Goal: Task Accomplishment & Management: Manage account settings

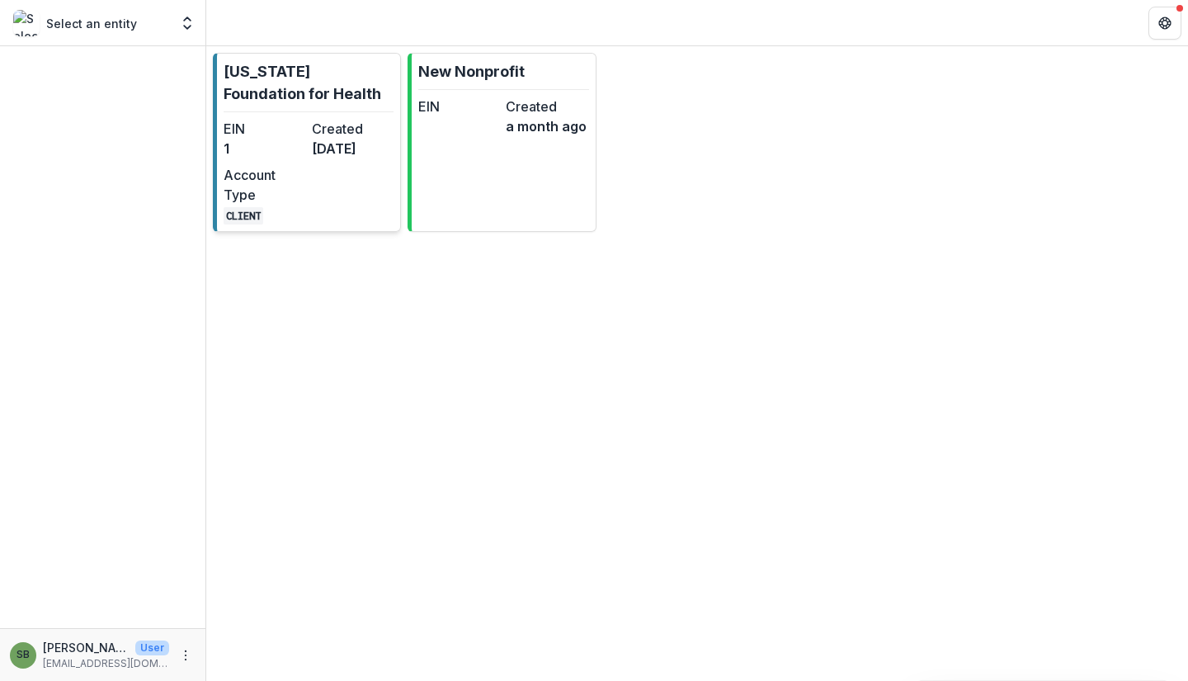
click at [355, 224] on div "EIN 1 Created [DATE] Account Type CLIENT" at bounding box center [309, 172] width 170 height 106
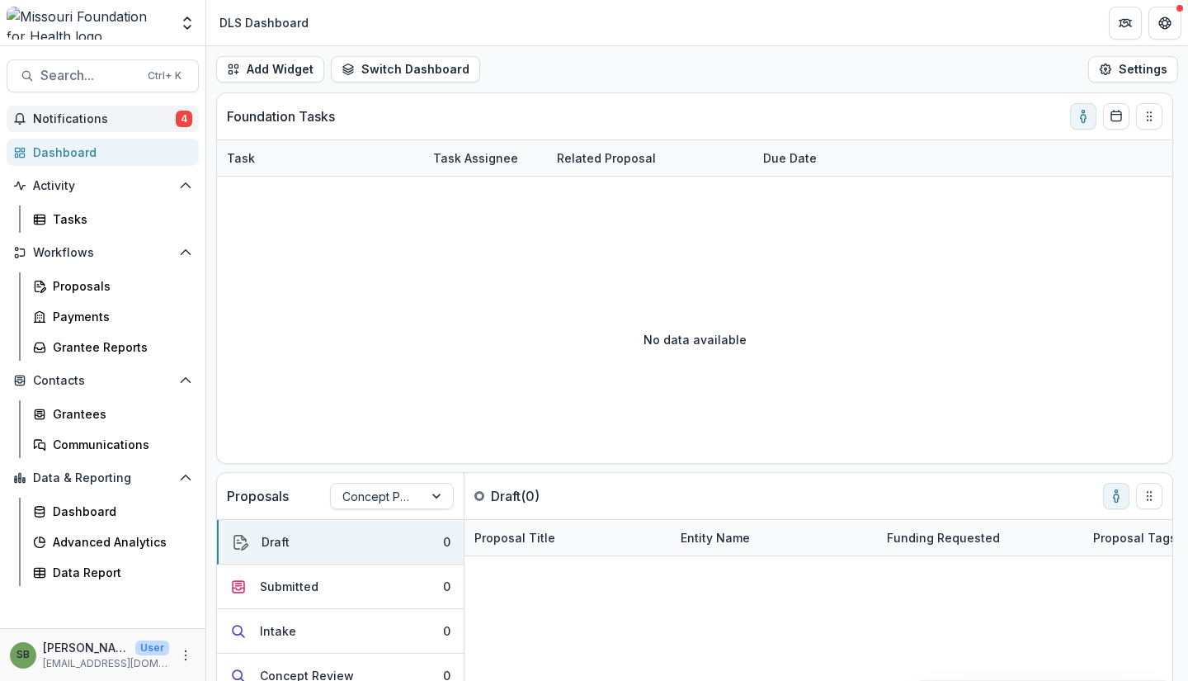
click at [110, 127] on button "Notifications 4" at bounding box center [103, 119] width 192 height 26
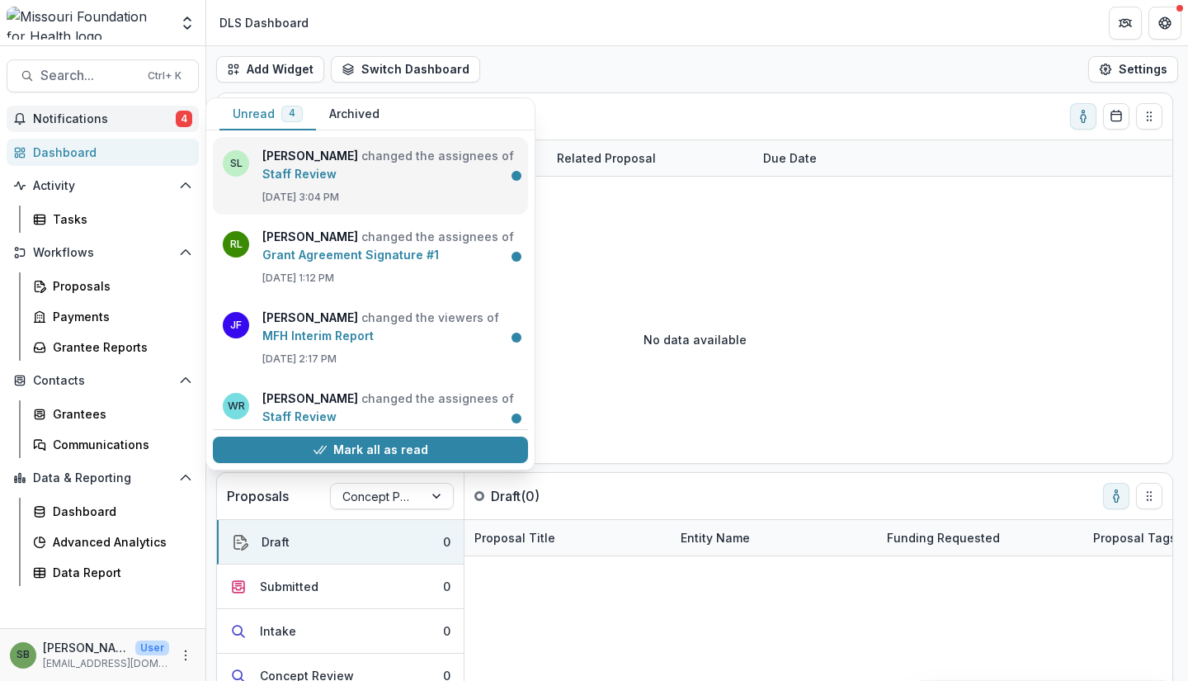
click at [317, 172] on link "Staff Review" at bounding box center [299, 174] width 74 height 14
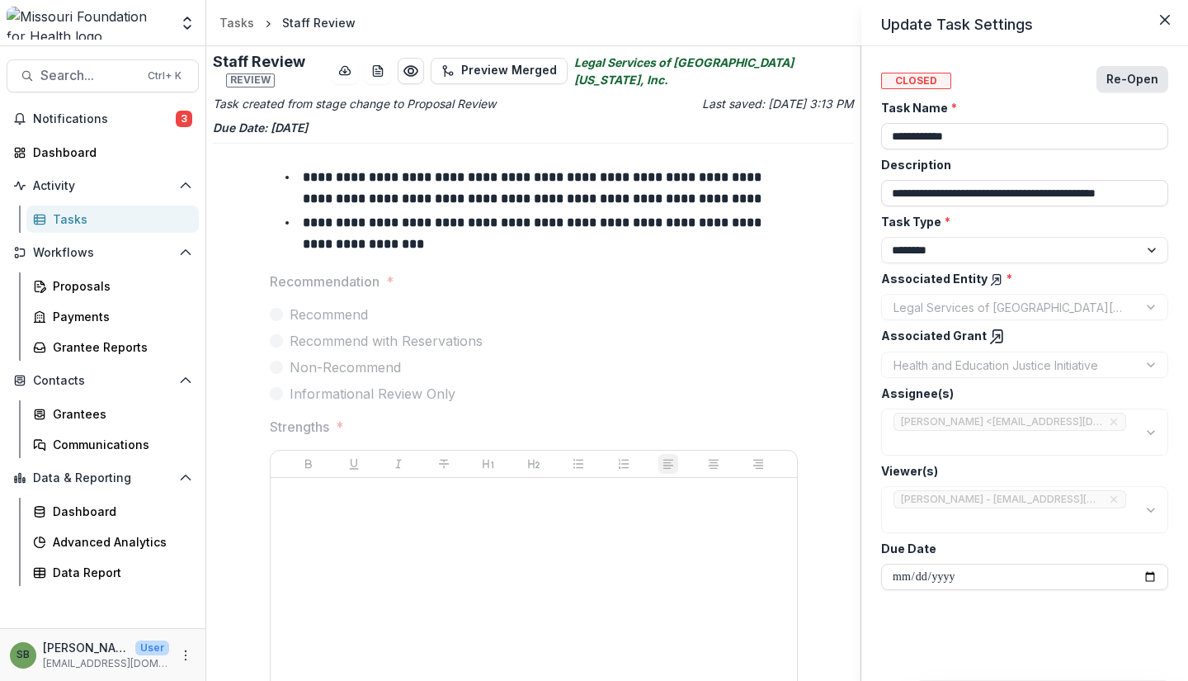
click at [1141, 80] on button "Re-Open" at bounding box center [1132, 79] width 72 height 26
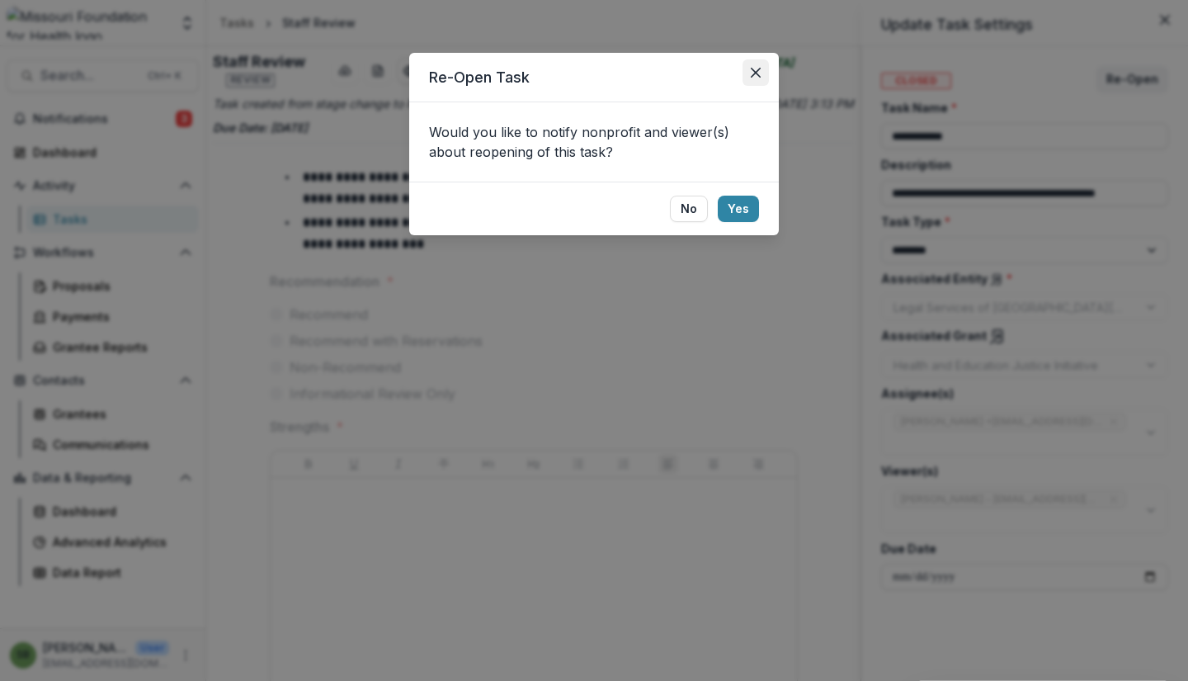
click at [757, 68] on icon "Close" at bounding box center [756, 73] width 10 height 10
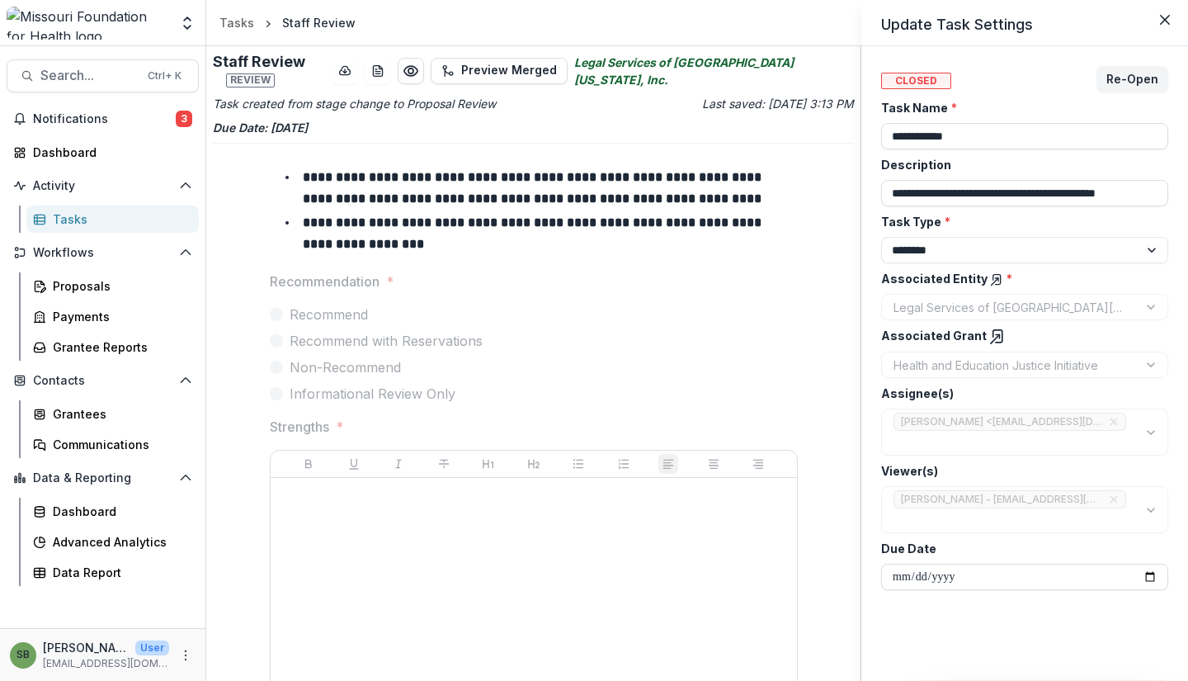
click at [715, 350] on div "**********" at bounding box center [594, 340] width 1188 height 681
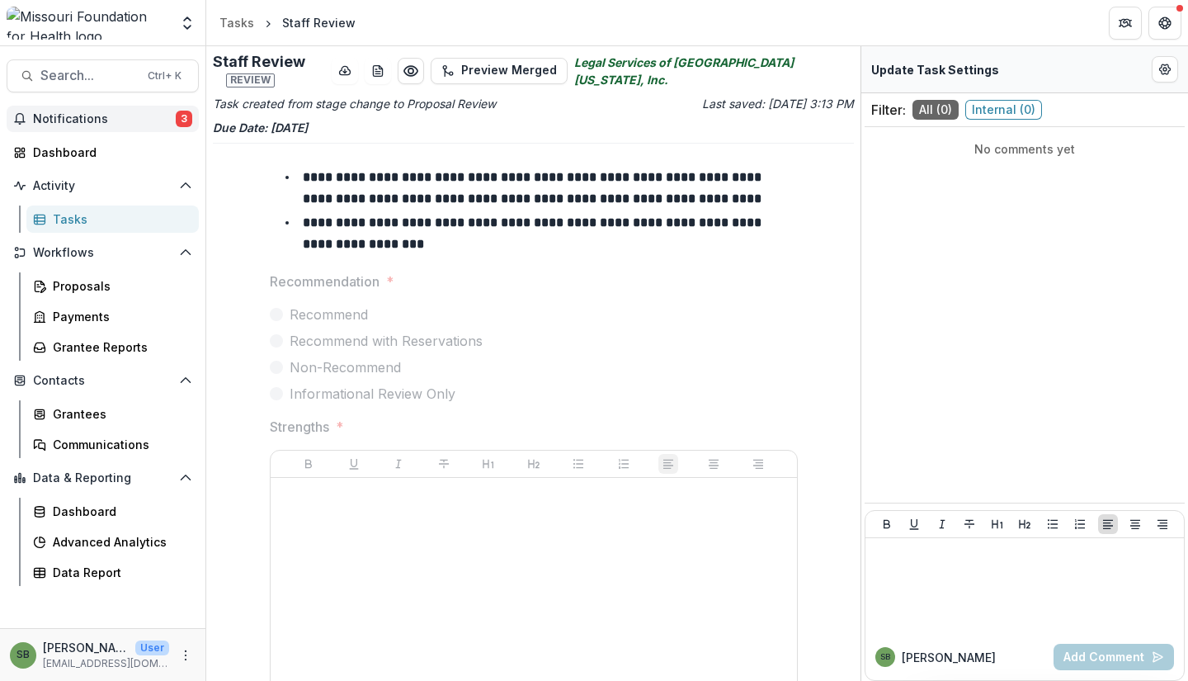
click at [149, 128] on button "Notifications 3" at bounding box center [103, 119] width 192 height 26
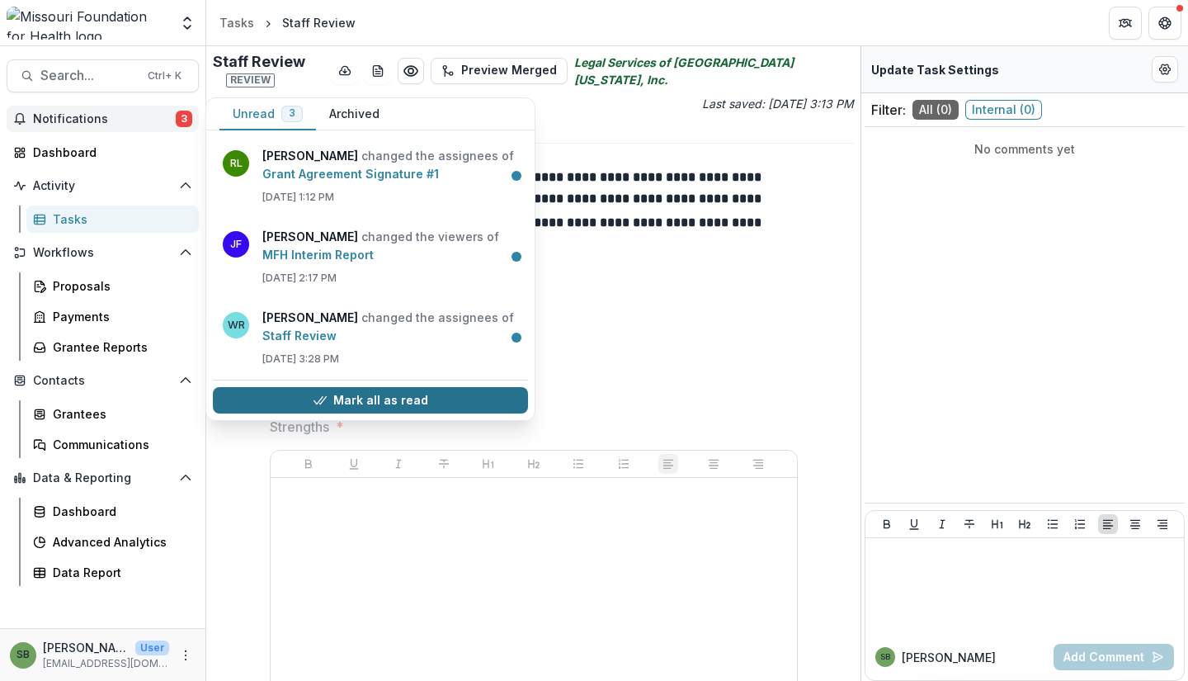
click at [427, 398] on button "Mark all as read" at bounding box center [370, 400] width 315 height 26
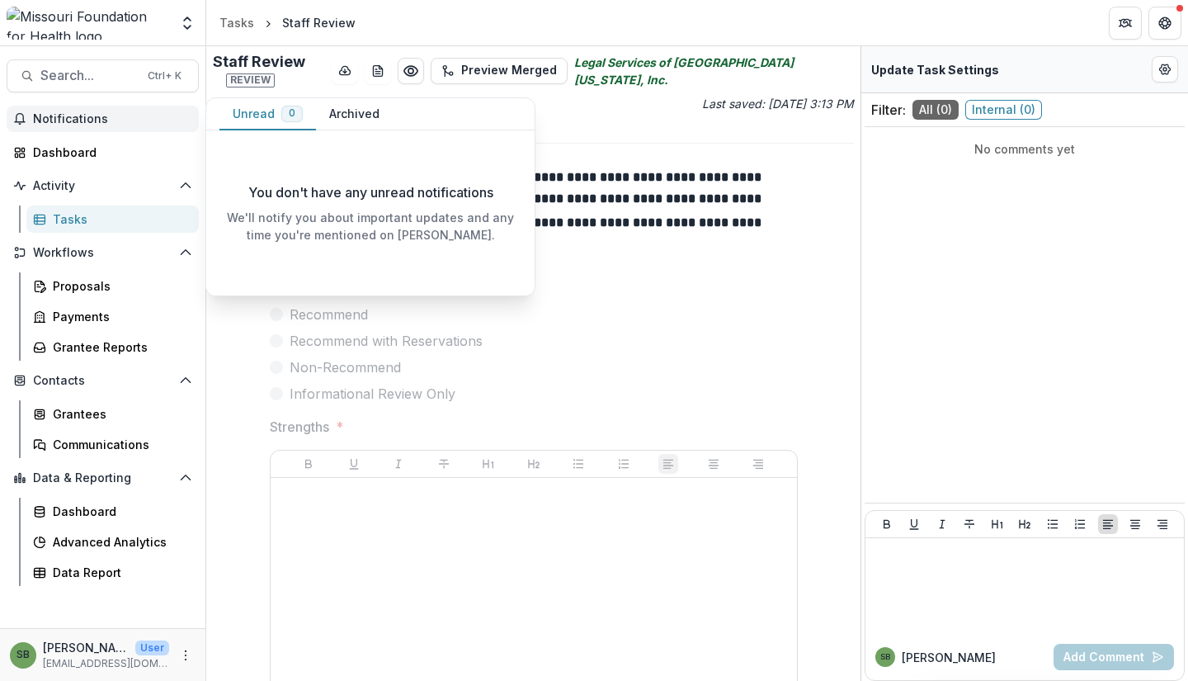
click at [123, 120] on span "Notifications" at bounding box center [112, 119] width 159 height 14
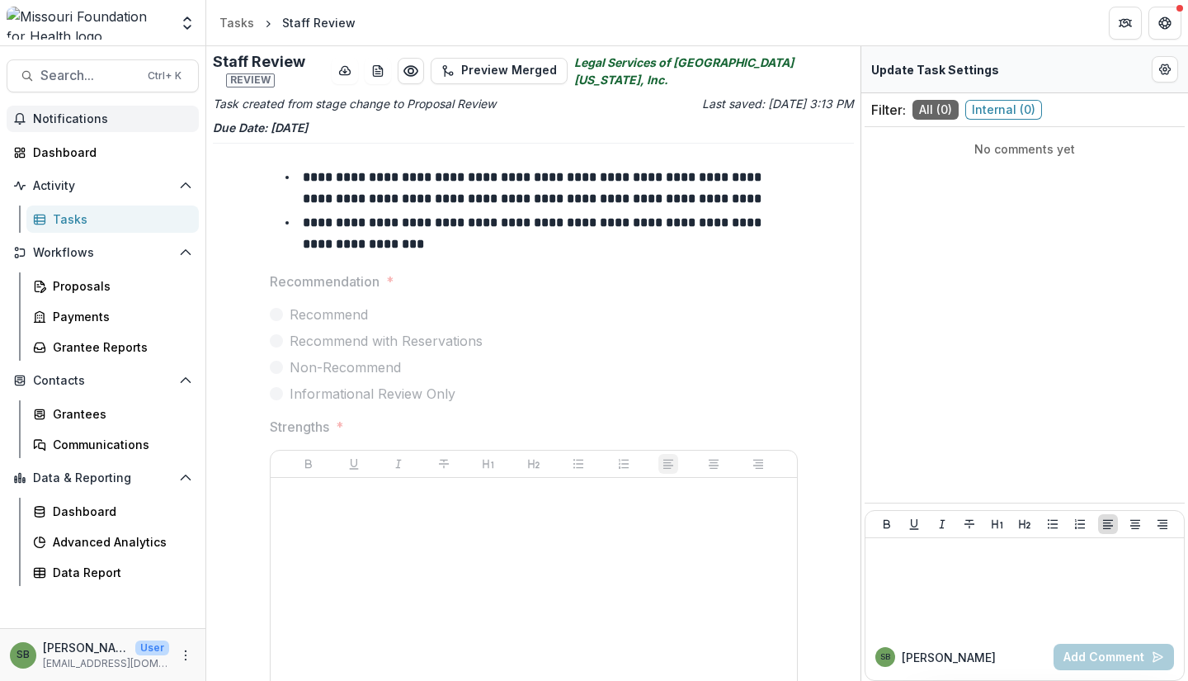
click at [104, 120] on span "Notifications" at bounding box center [112, 119] width 159 height 14
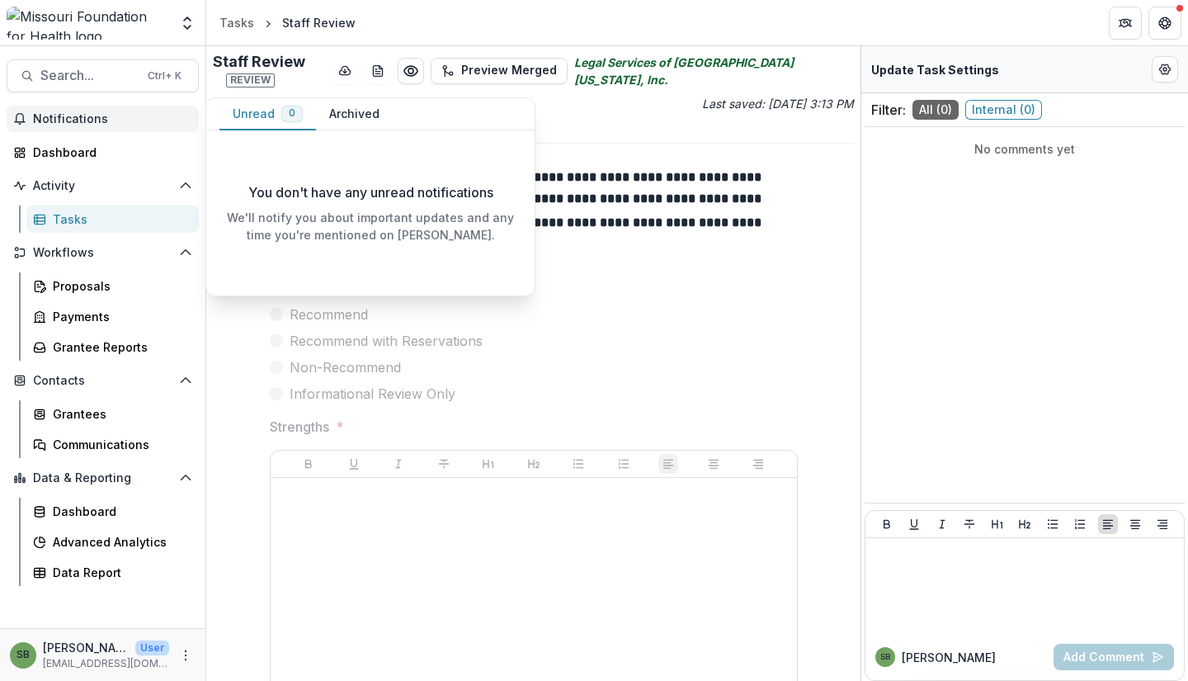
click at [367, 106] on button "Archived" at bounding box center [354, 114] width 77 height 32
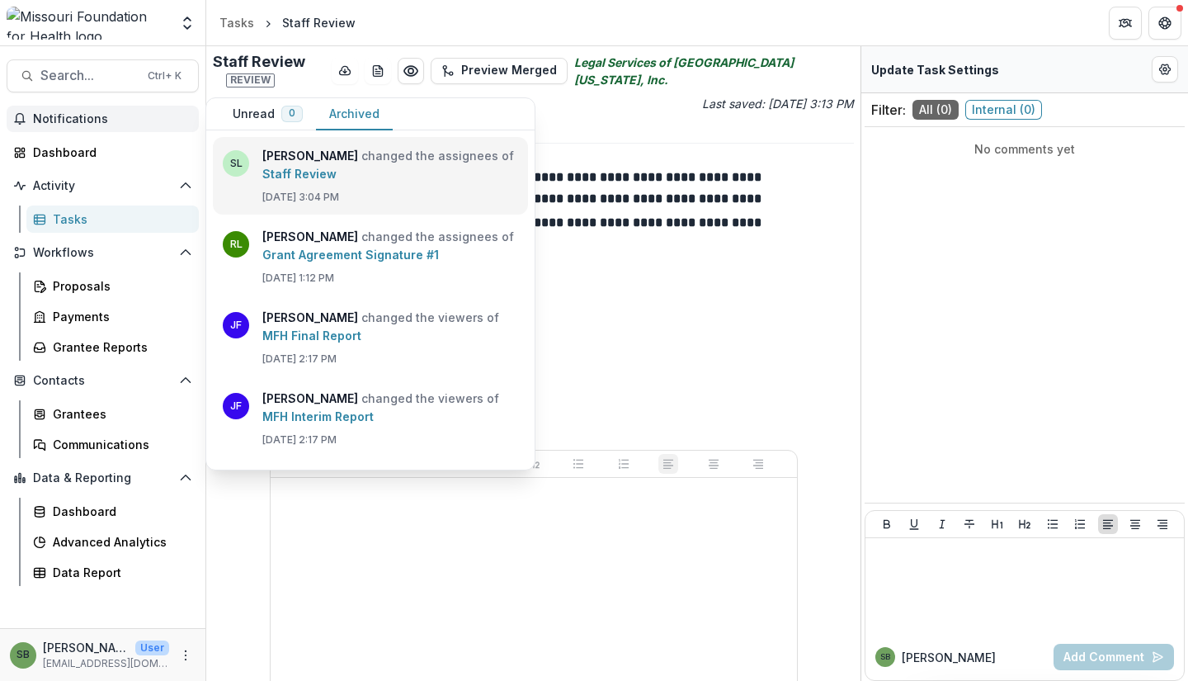
click at [304, 174] on link "Staff Review" at bounding box center [299, 174] width 74 height 14
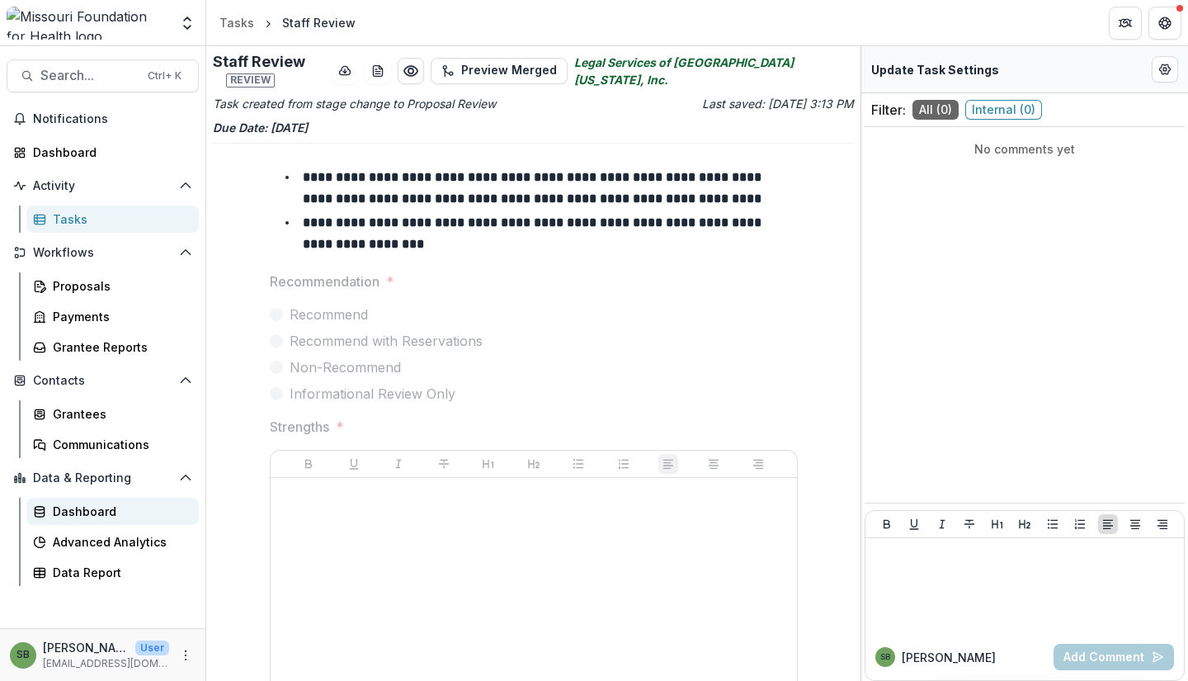
click at [101, 512] on div "Dashboard" at bounding box center [119, 510] width 133 height 17
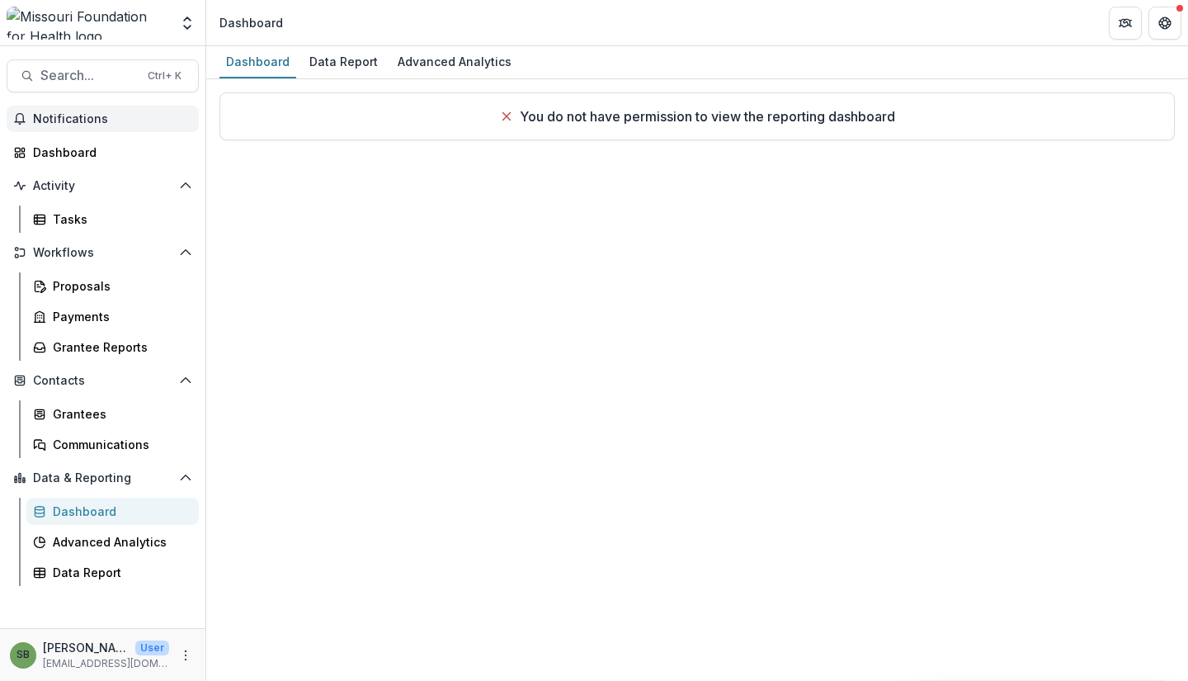
click at [115, 120] on span "Notifications" at bounding box center [112, 119] width 159 height 14
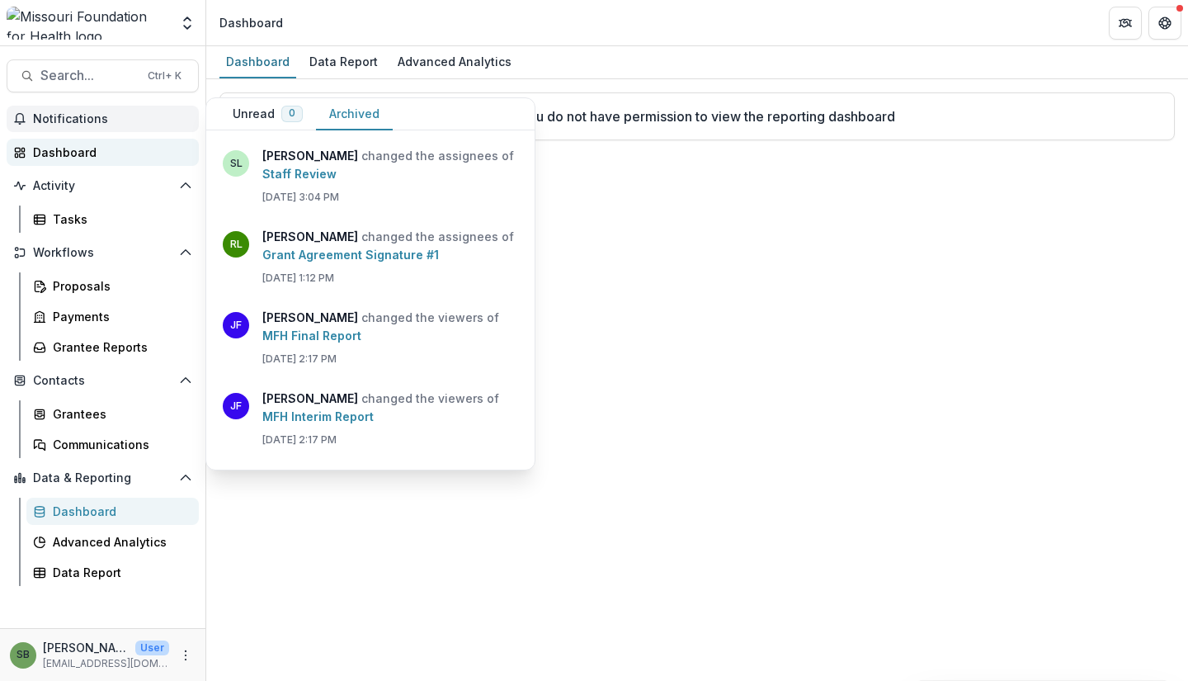
click at [99, 151] on div "Dashboard" at bounding box center [109, 152] width 153 height 17
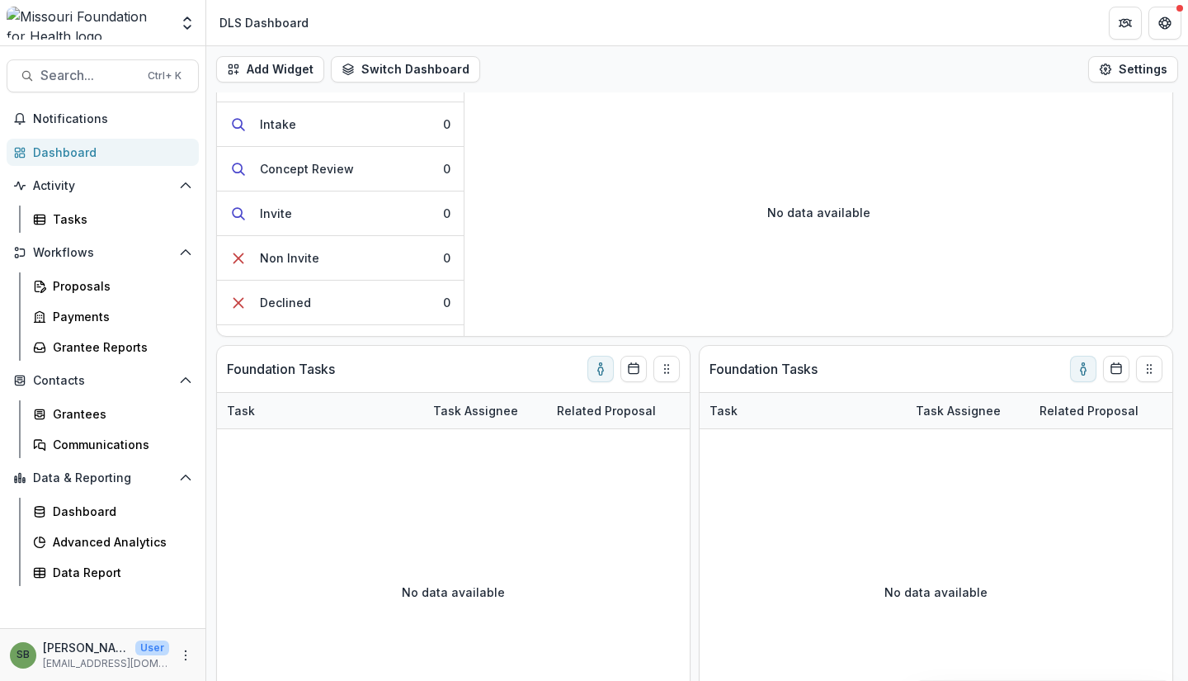
scroll to position [542, 0]
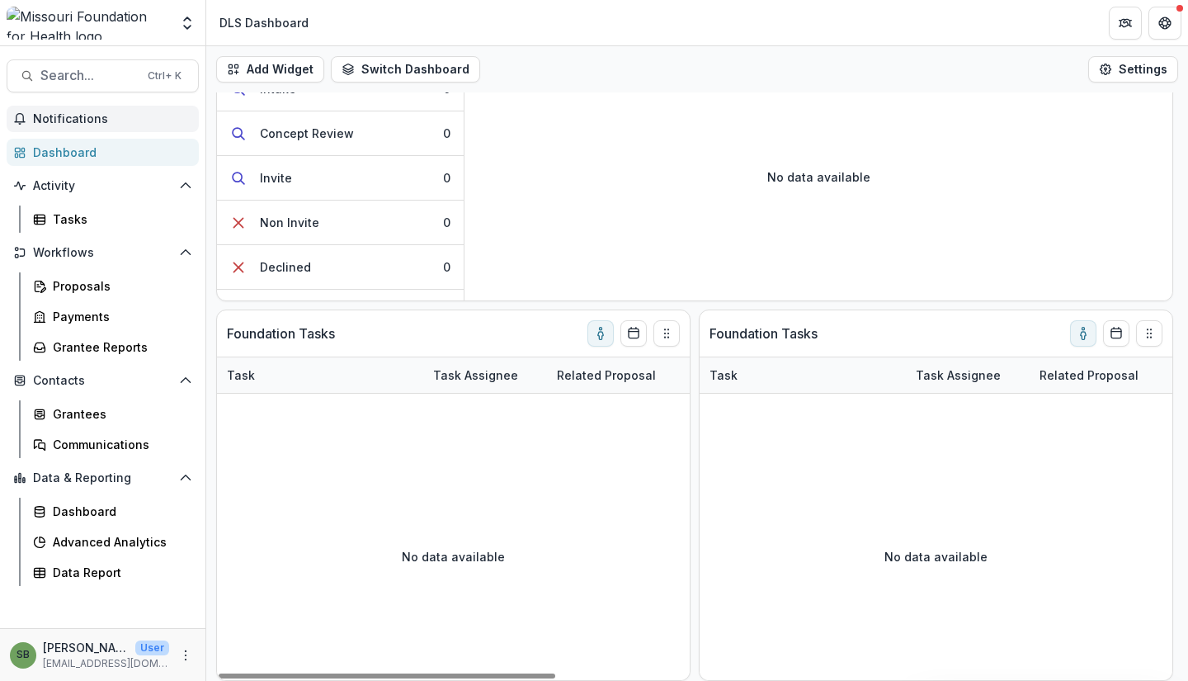
click at [92, 129] on button "Notifications" at bounding box center [103, 119] width 192 height 26
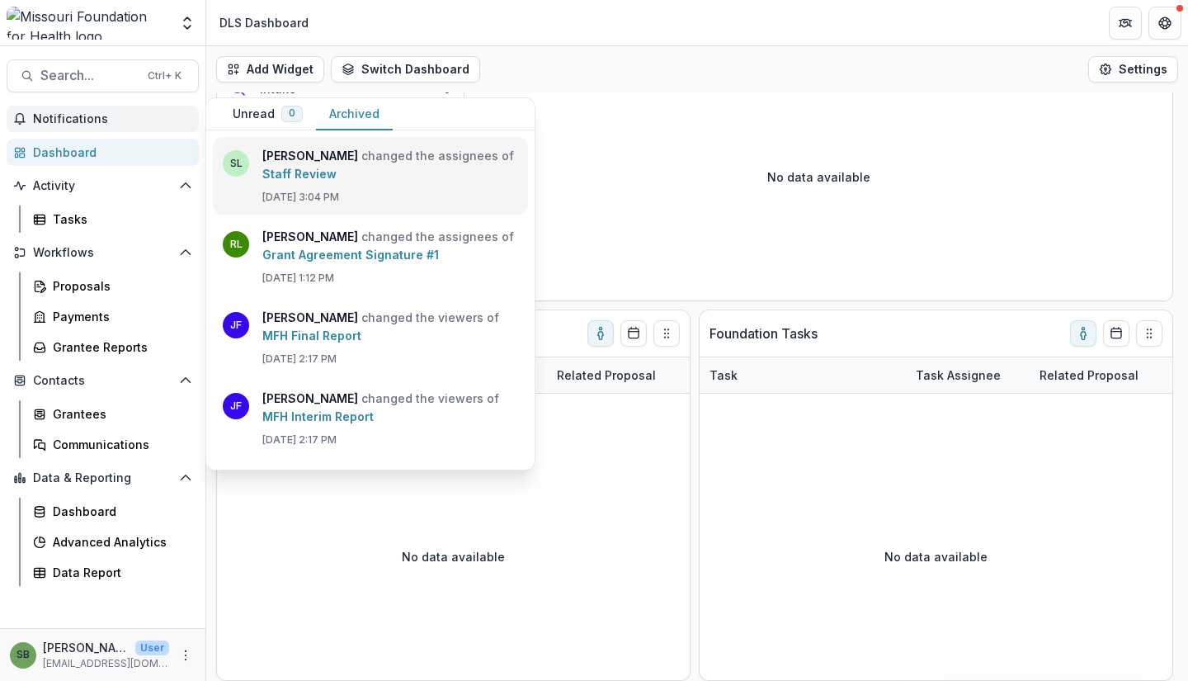
click at [307, 172] on link "Staff Review" at bounding box center [299, 174] width 74 height 14
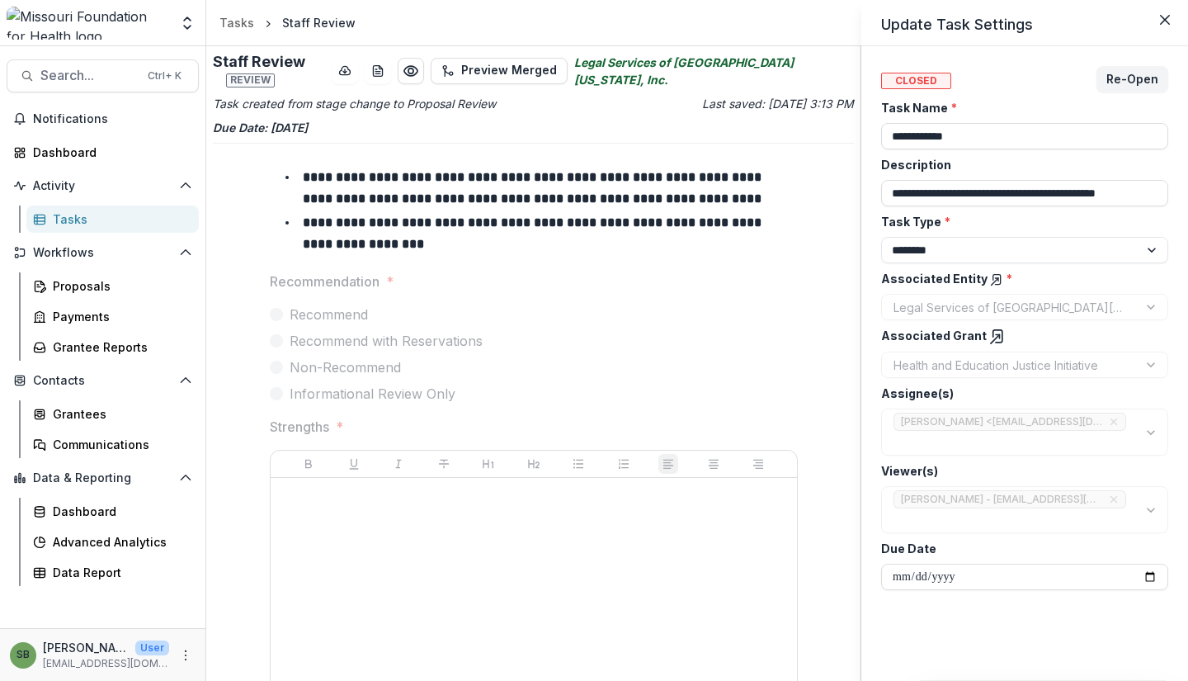
click at [120, 75] on div "**********" at bounding box center [594, 340] width 1188 height 681
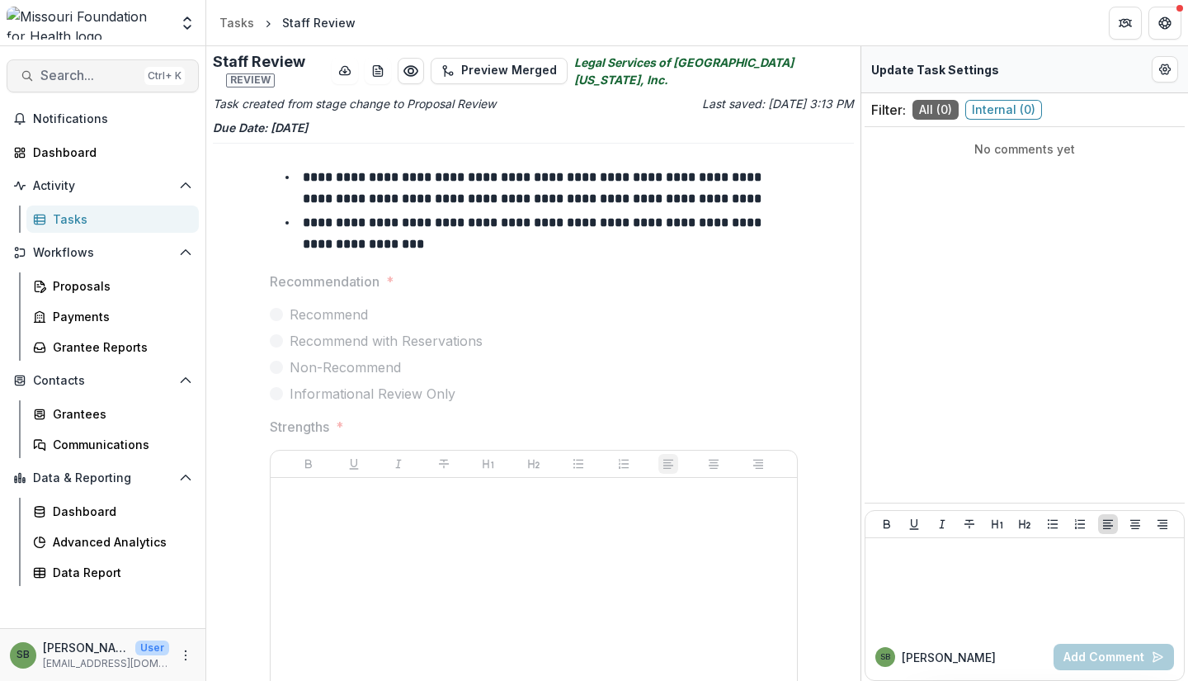
click at [87, 75] on span "Search..." at bounding box center [88, 76] width 97 height 16
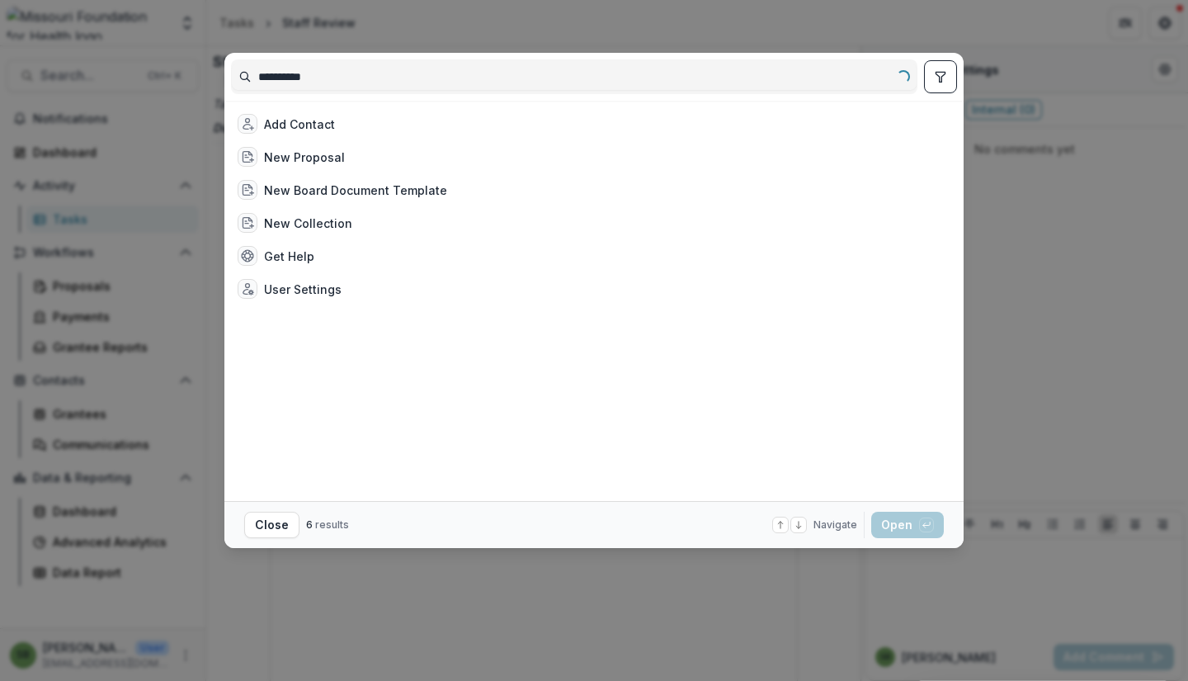
type input "**********"
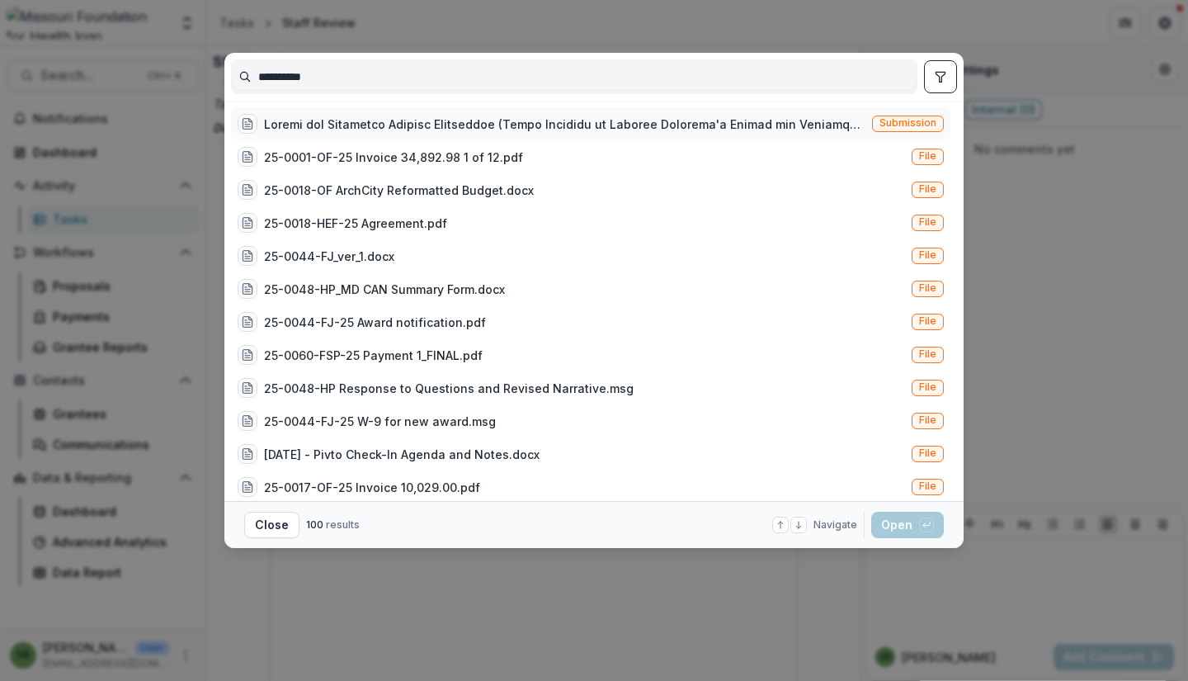
click at [348, 124] on div at bounding box center [564, 123] width 601 height 17
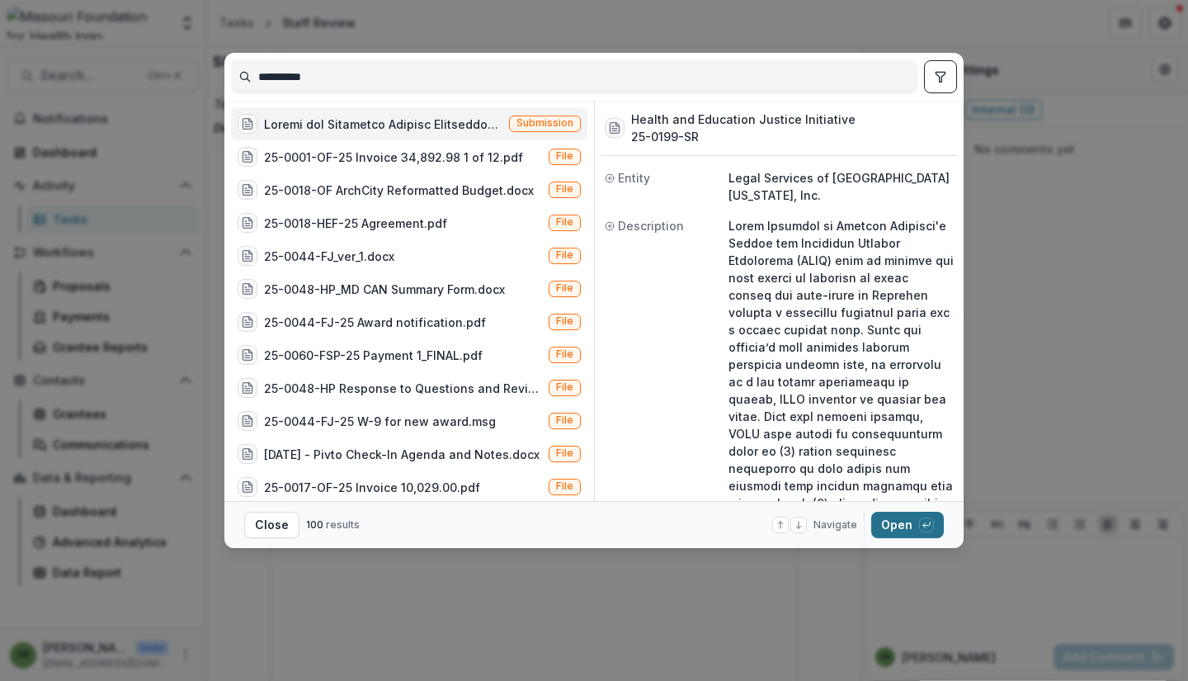
click at [889, 521] on button "Open with enter key" at bounding box center [907, 524] width 73 height 26
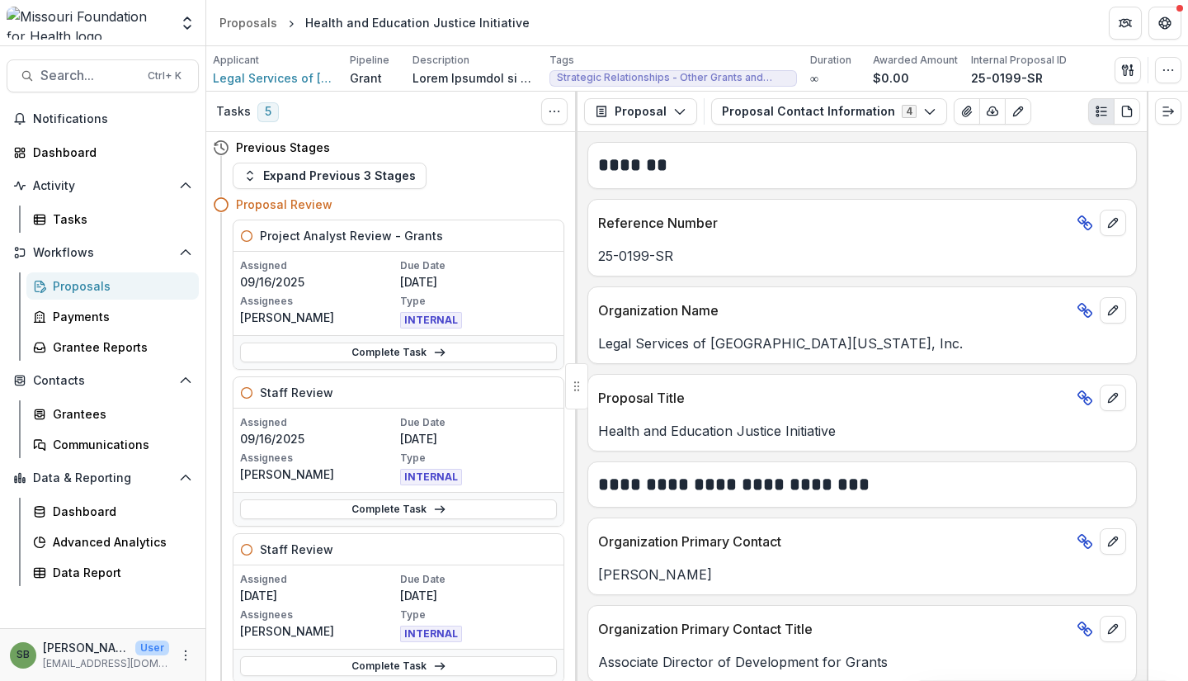
click at [86, 290] on div "Proposals" at bounding box center [119, 285] width 133 height 17
